Goal: Communication & Community: Participate in discussion

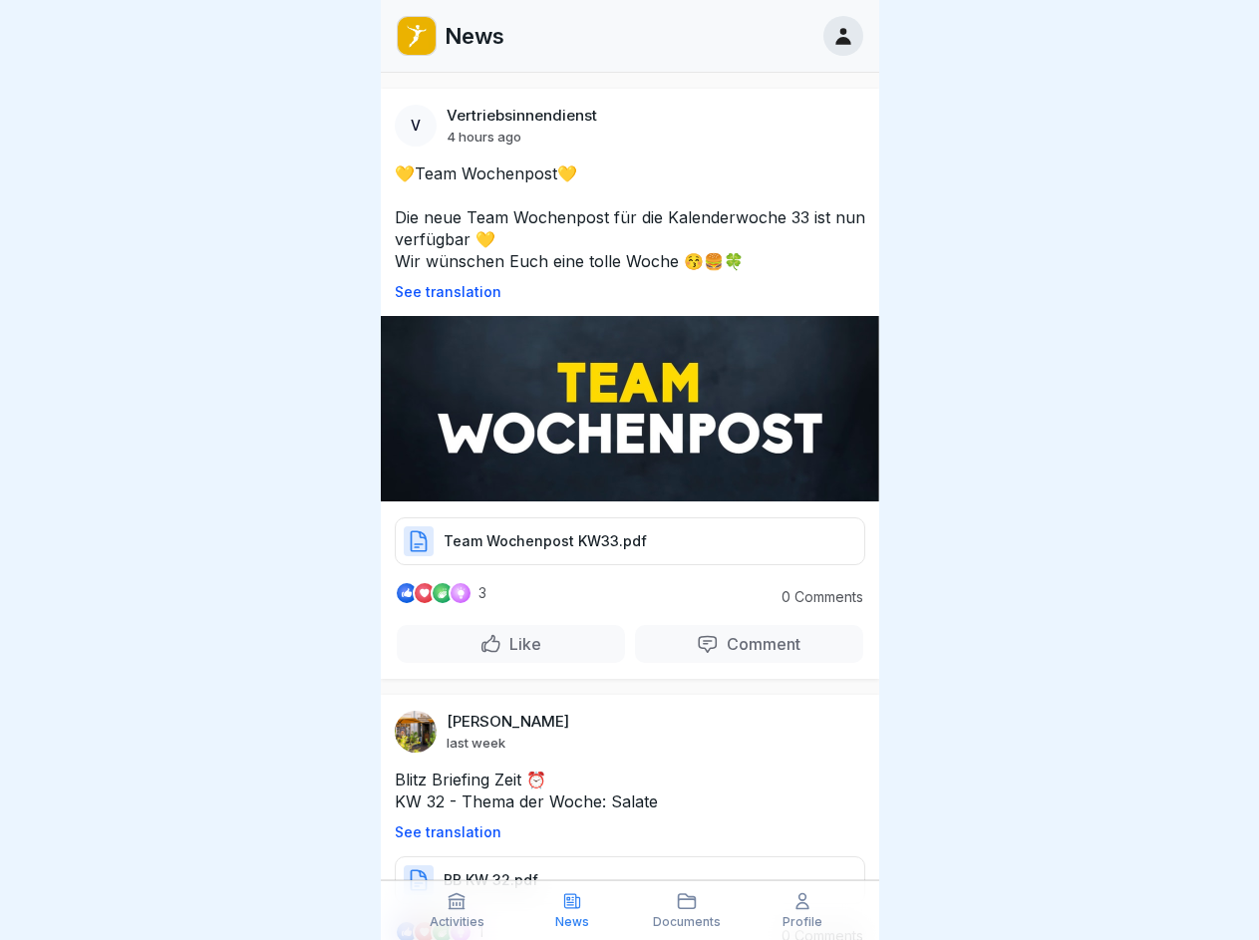
click at [621, 292] on p "See translation" at bounding box center [630, 292] width 471 height 16
click at [736, 638] on p "Comment" at bounding box center [760, 644] width 82 height 20
click at [621, 827] on p "See translation" at bounding box center [630, 833] width 471 height 16
click at [458, 910] on icon at bounding box center [457, 901] width 20 height 20
click at [572, 910] on icon at bounding box center [572, 901] width 20 height 20
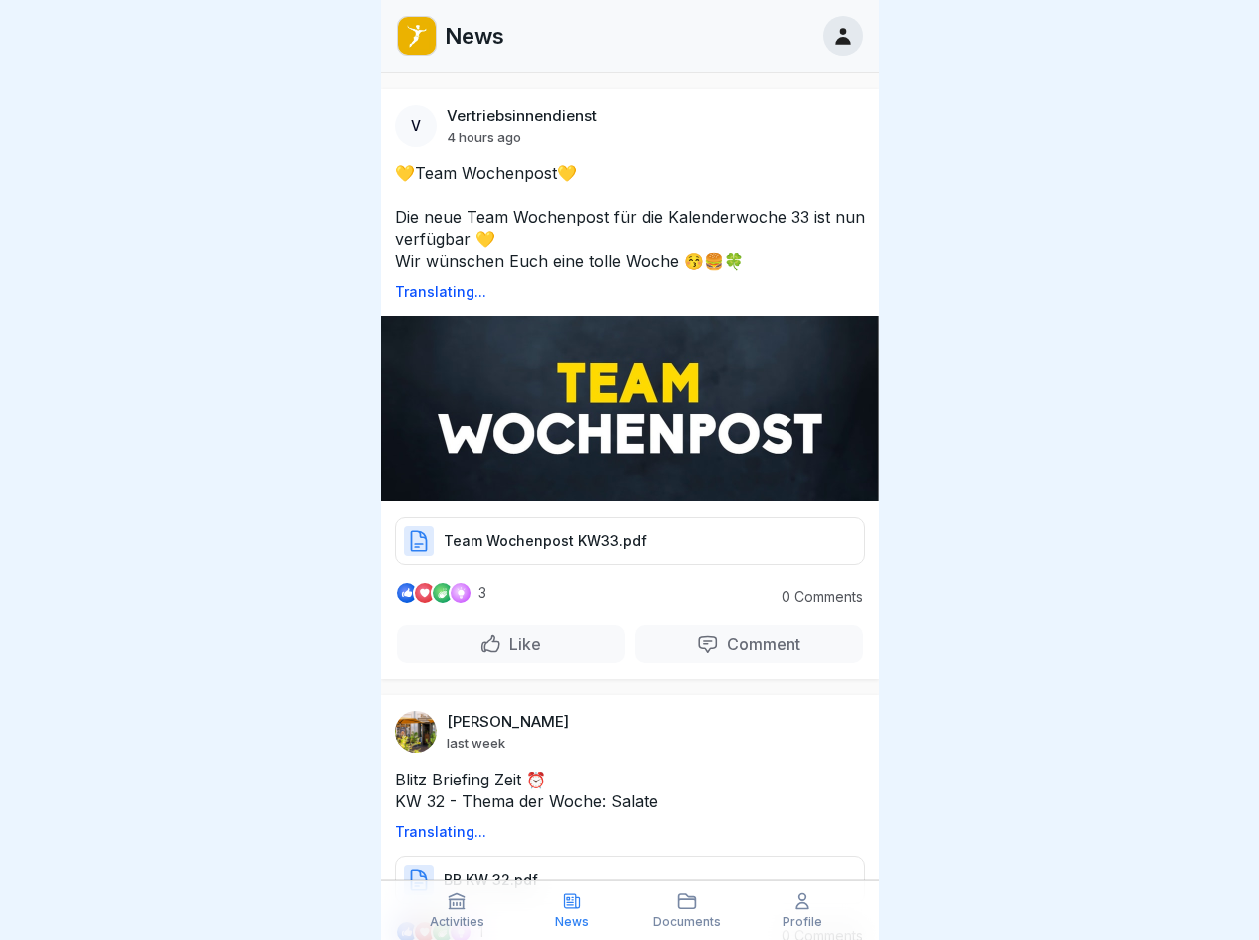
click at [688, 910] on icon at bounding box center [687, 901] width 20 height 20
click at [803, 910] on icon at bounding box center [803, 901] width 20 height 20
